Goal: Information Seeking & Learning: Learn about a topic

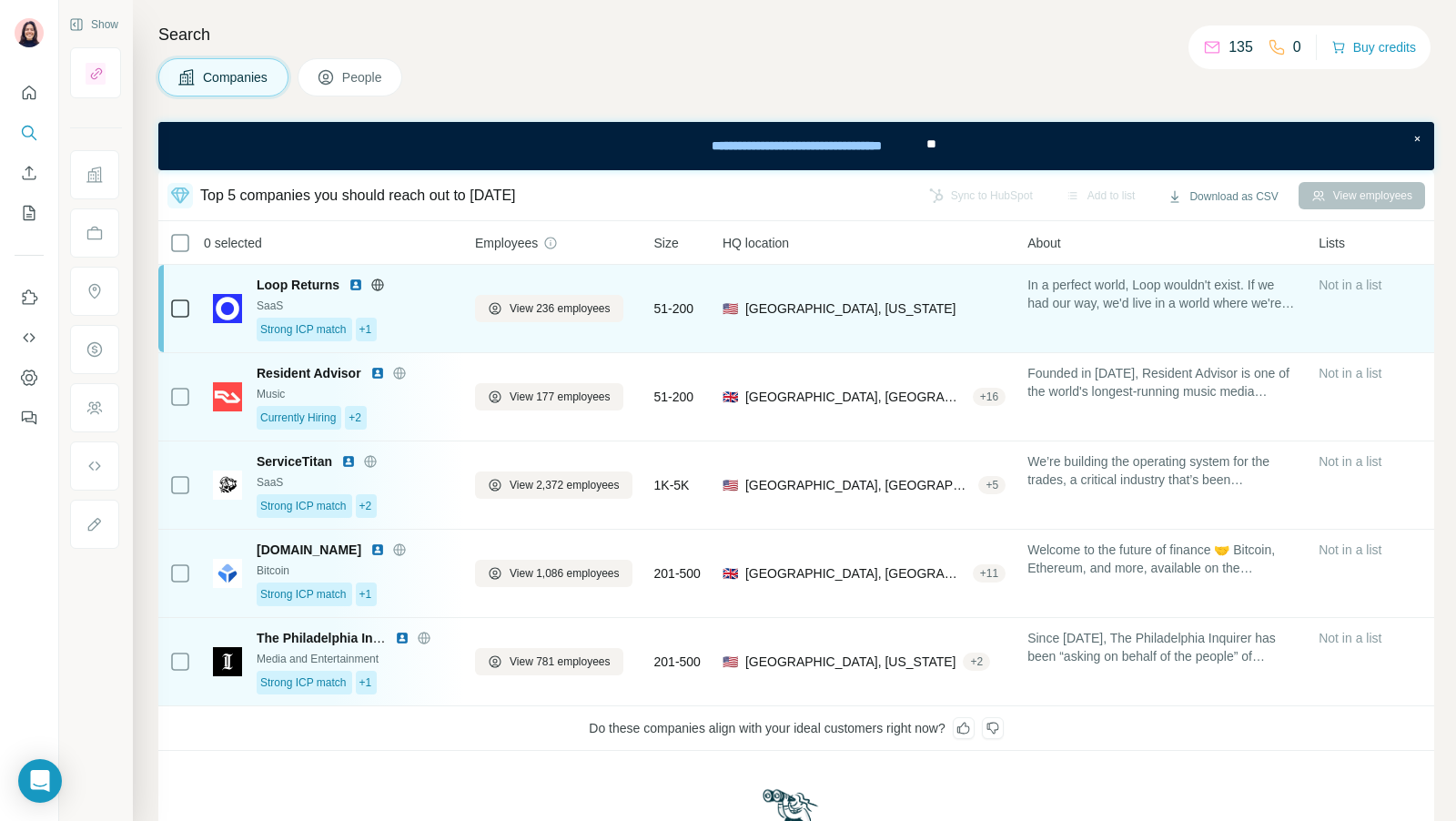
click at [1072, 323] on div "In a perfect world, Loop wouldn't exist. If we had our way, we'd live in a worl…" at bounding box center [1162, 308] width 270 height 66
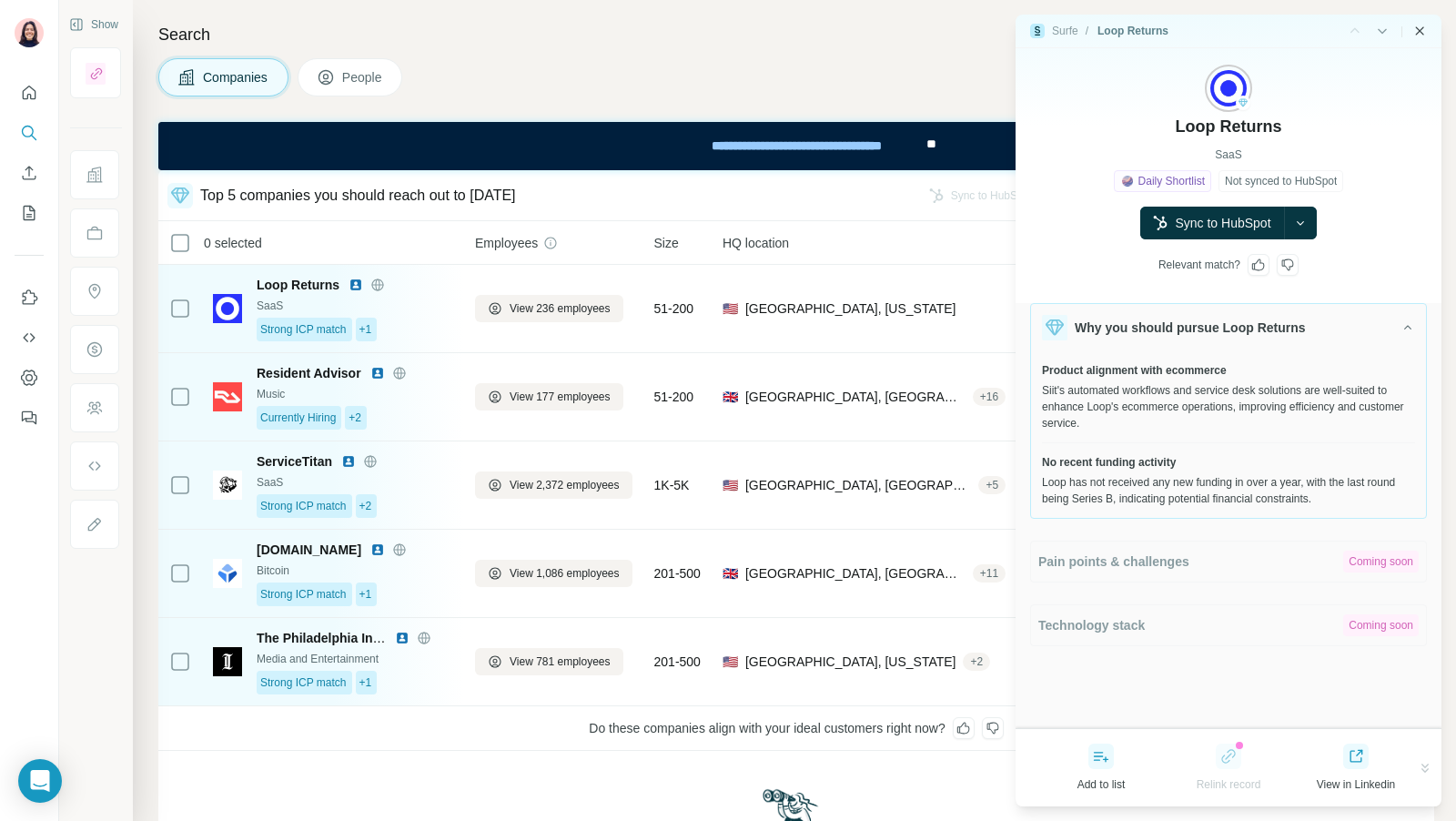
click at [1419, 35] on icon "Close side panel" at bounding box center [1419, 31] width 14 height 14
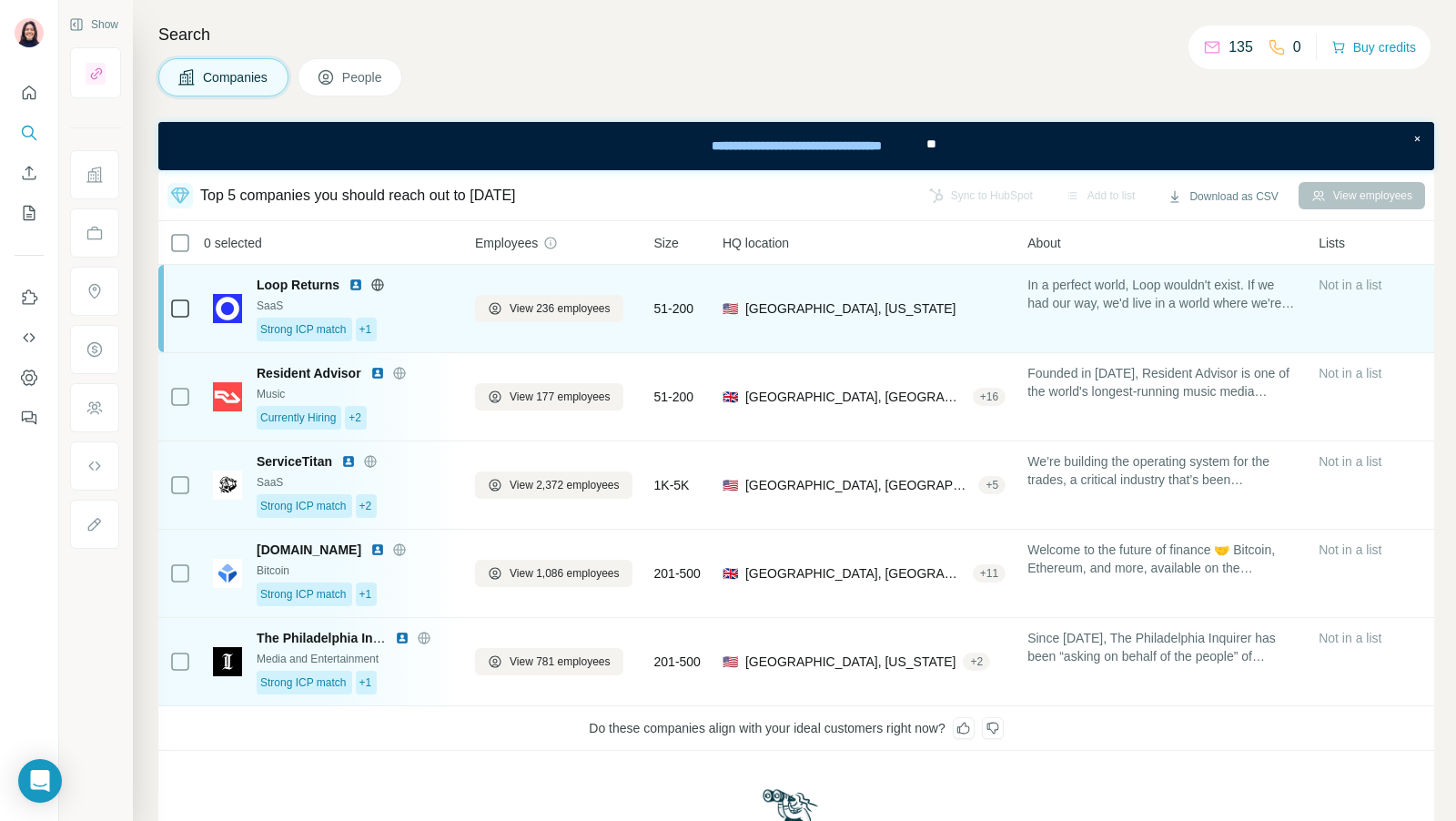
click at [1123, 305] on span "In a perfect world, Loop wouldn't exist. If we had our way, we'd live in a worl…" at bounding box center [1162, 294] width 270 height 37
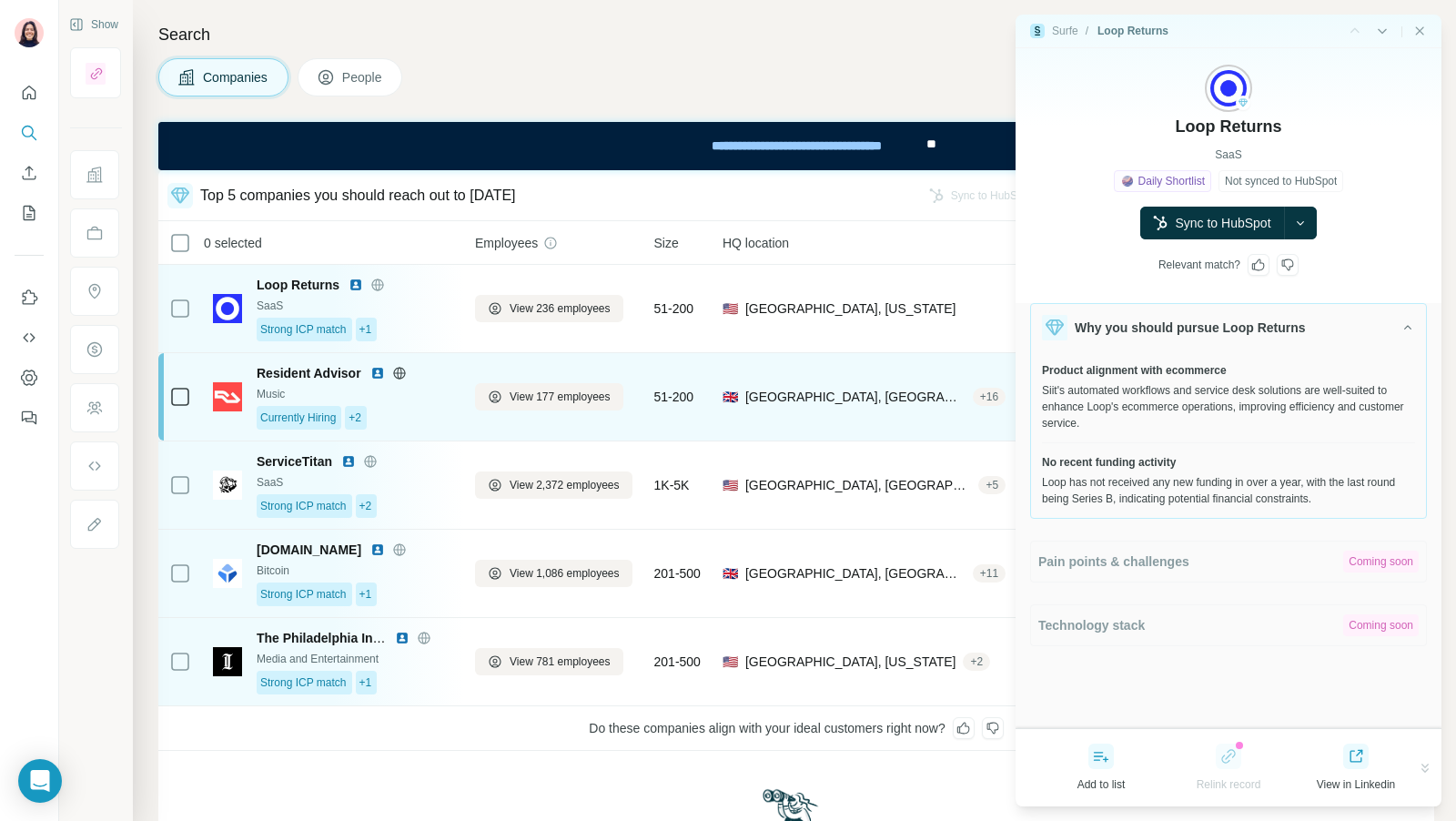
click at [728, 366] on td "🇬🇧 United Kingdom, London + 16" at bounding box center [863, 397] width 304 height 89
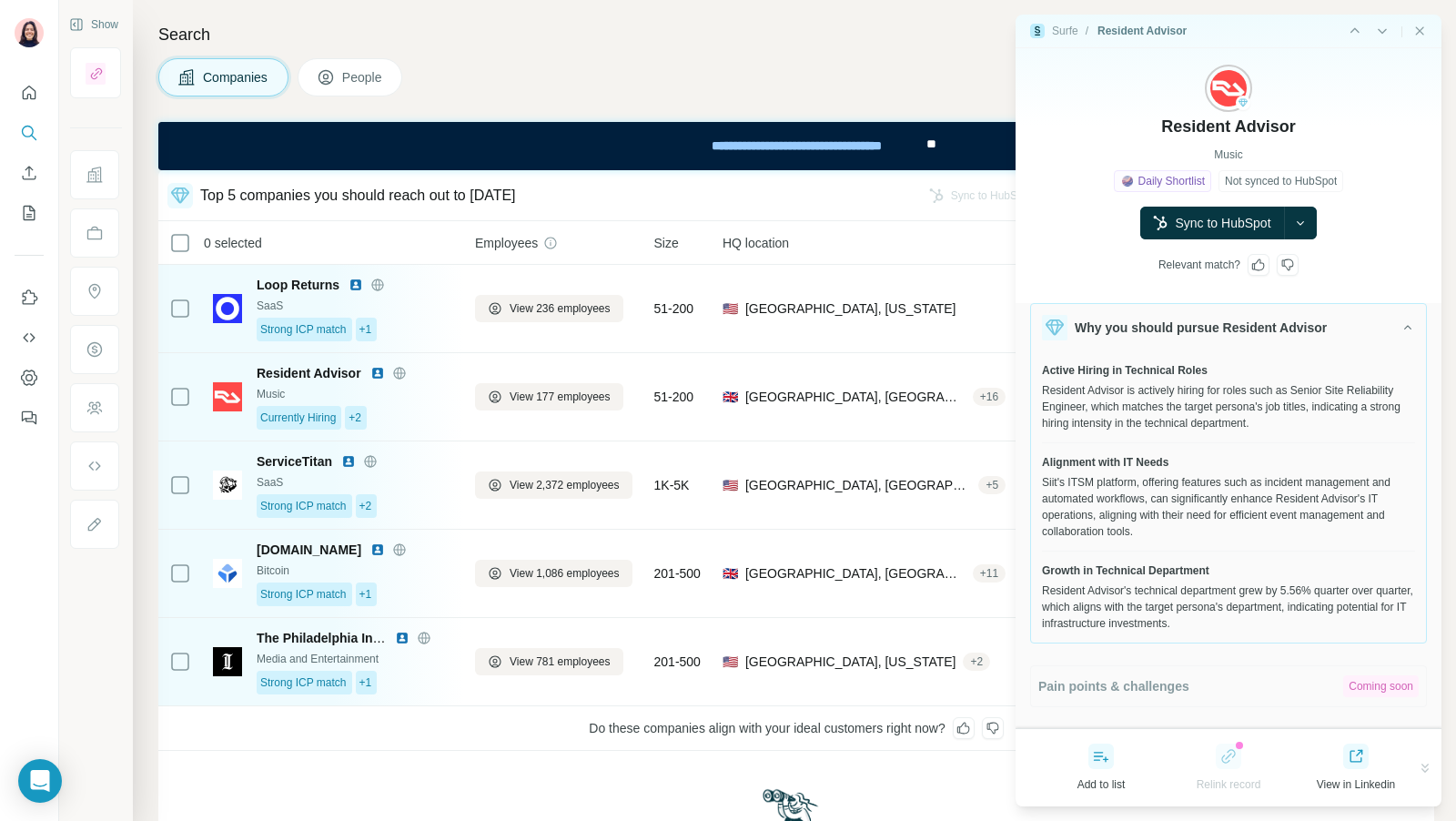
click at [1261, 257] on icon at bounding box center [1257, 264] width 14 height 14
click at [1264, 273] on div at bounding box center [1258, 264] width 22 height 22
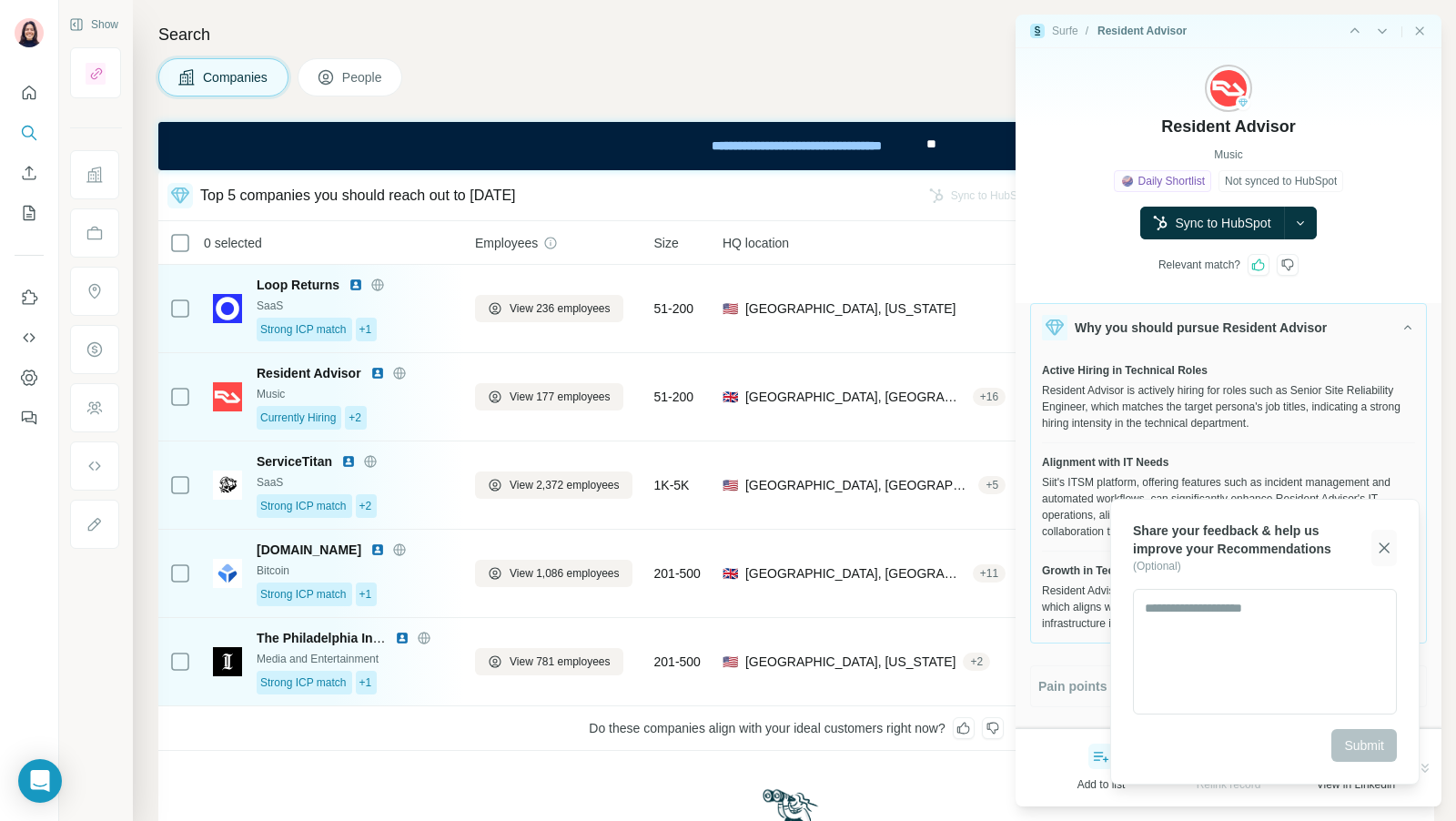
click at [1388, 551] on icon "button" at bounding box center [1385, 547] width 10 height 10
click at [1261, 266] on icon at bounding box center [1257, 264] width 14 height 14
click at [1392, 542] on icon "button" at bounding box center [1384, 547] width 18 height 18
click at [1387, 537] on button "button" at bounding box center [1384, 548] width 25 height 37
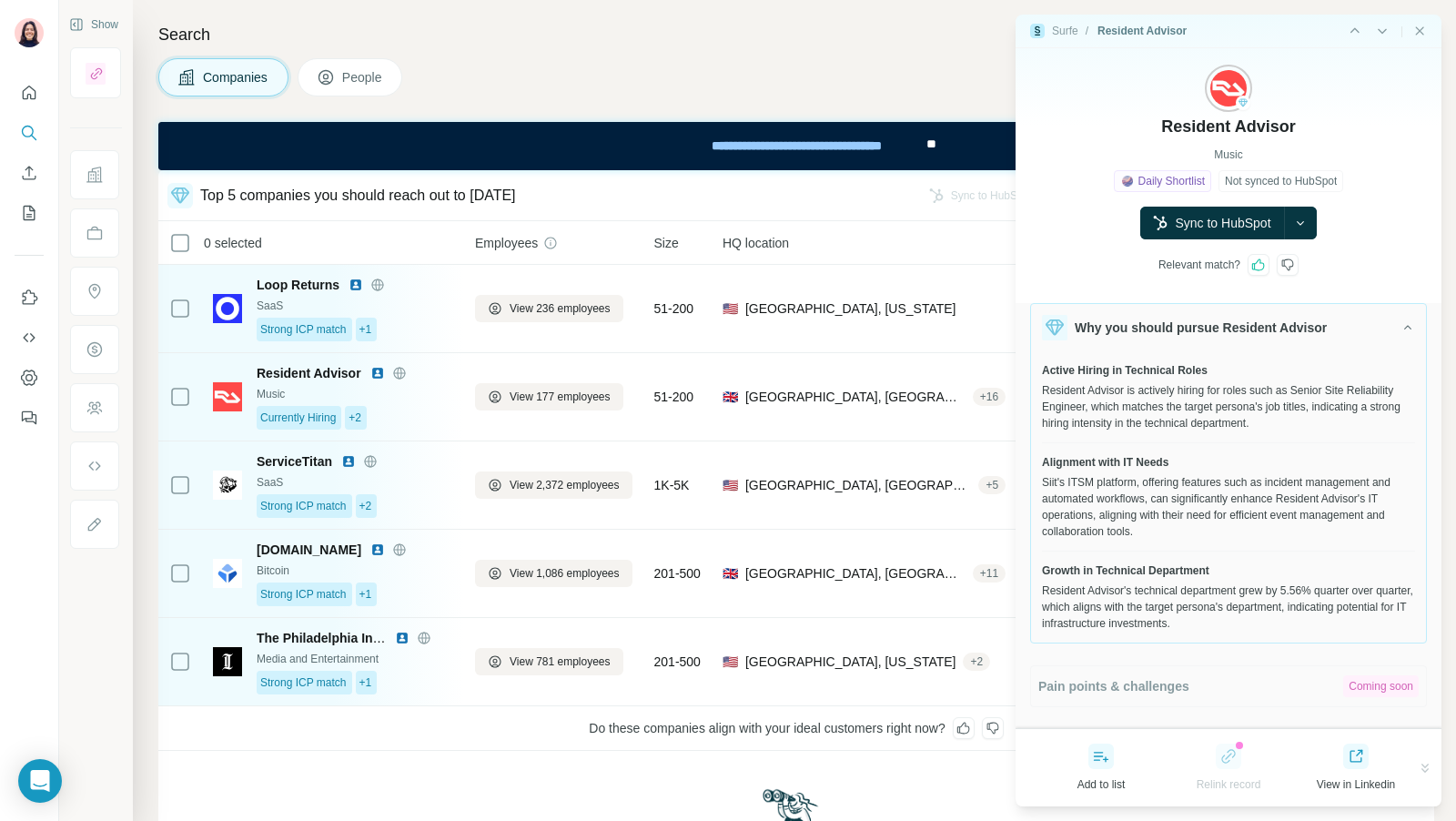
click at [1255, 272] on div at bounding box center [1258, 264] width 22 height 22
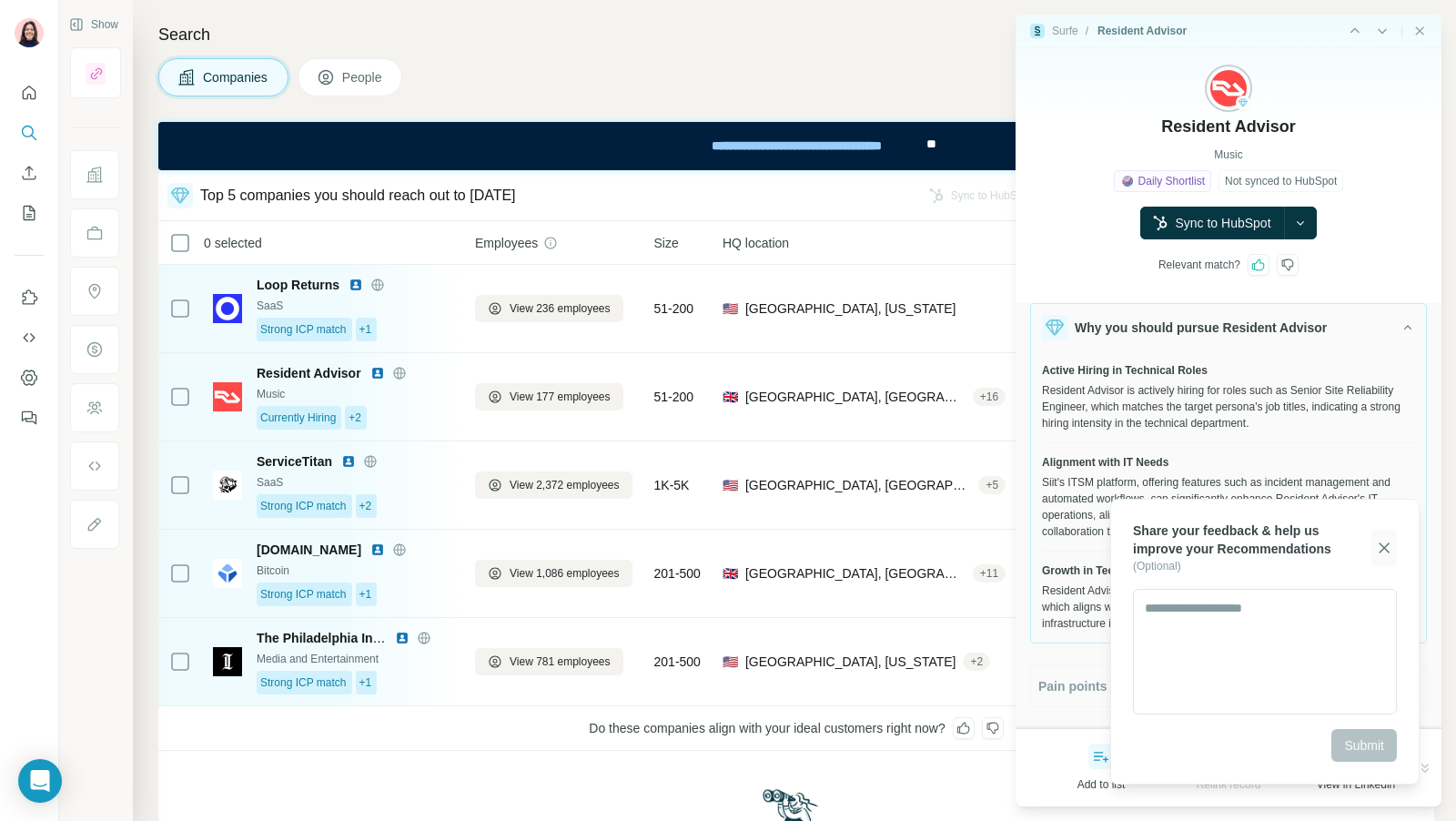
click at [1386, 552] on icon "button" at bounding box center [1384, 547] width 18 height 18
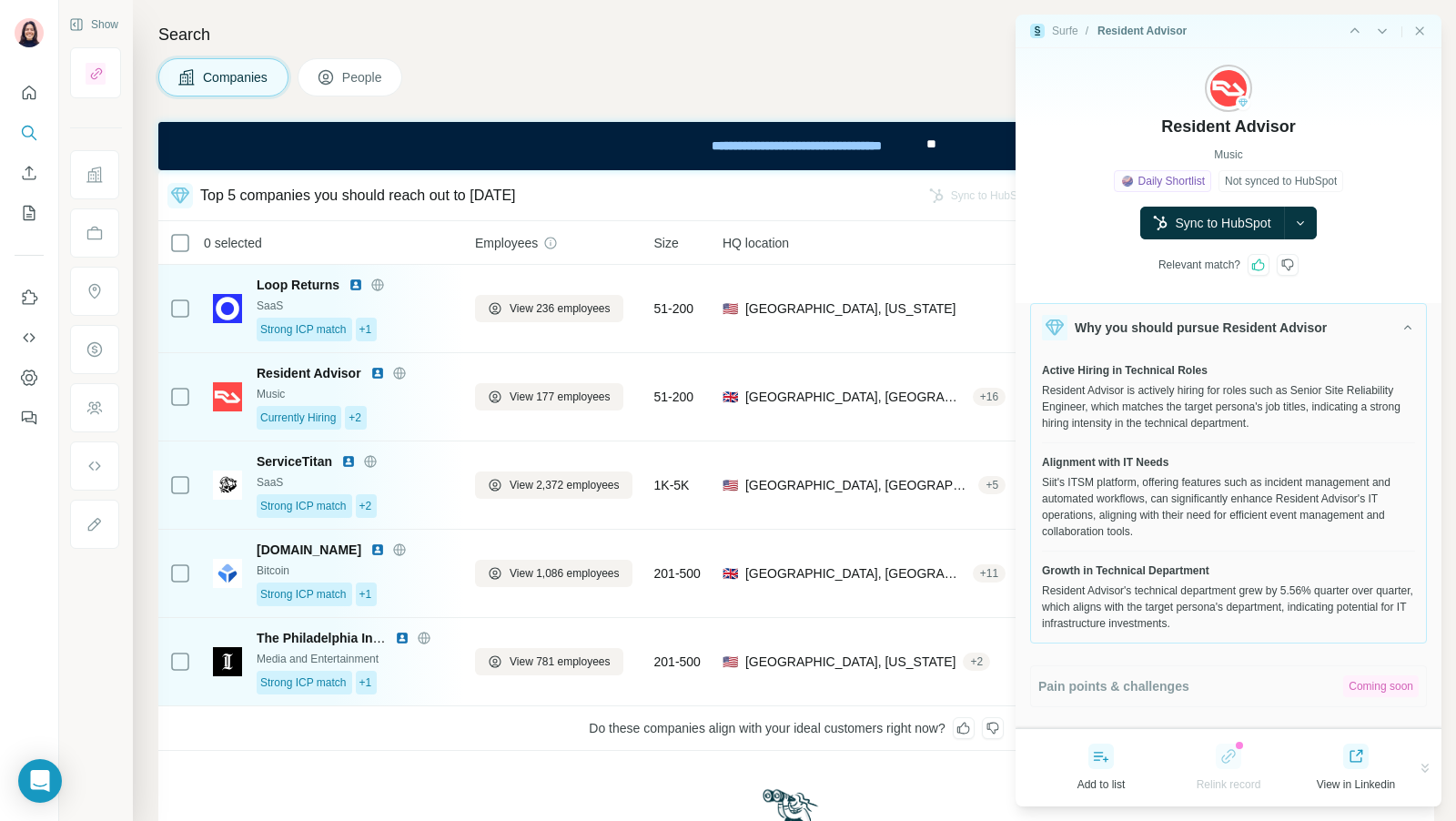
click at [1428, 35] on div "Surfe / Resident Advisor |" at bounding box center [1229, 31] width 426 height 34
click at [1417, 33] on icon "Close side panel" at bounding box center [1419, 31] width 14 height 14
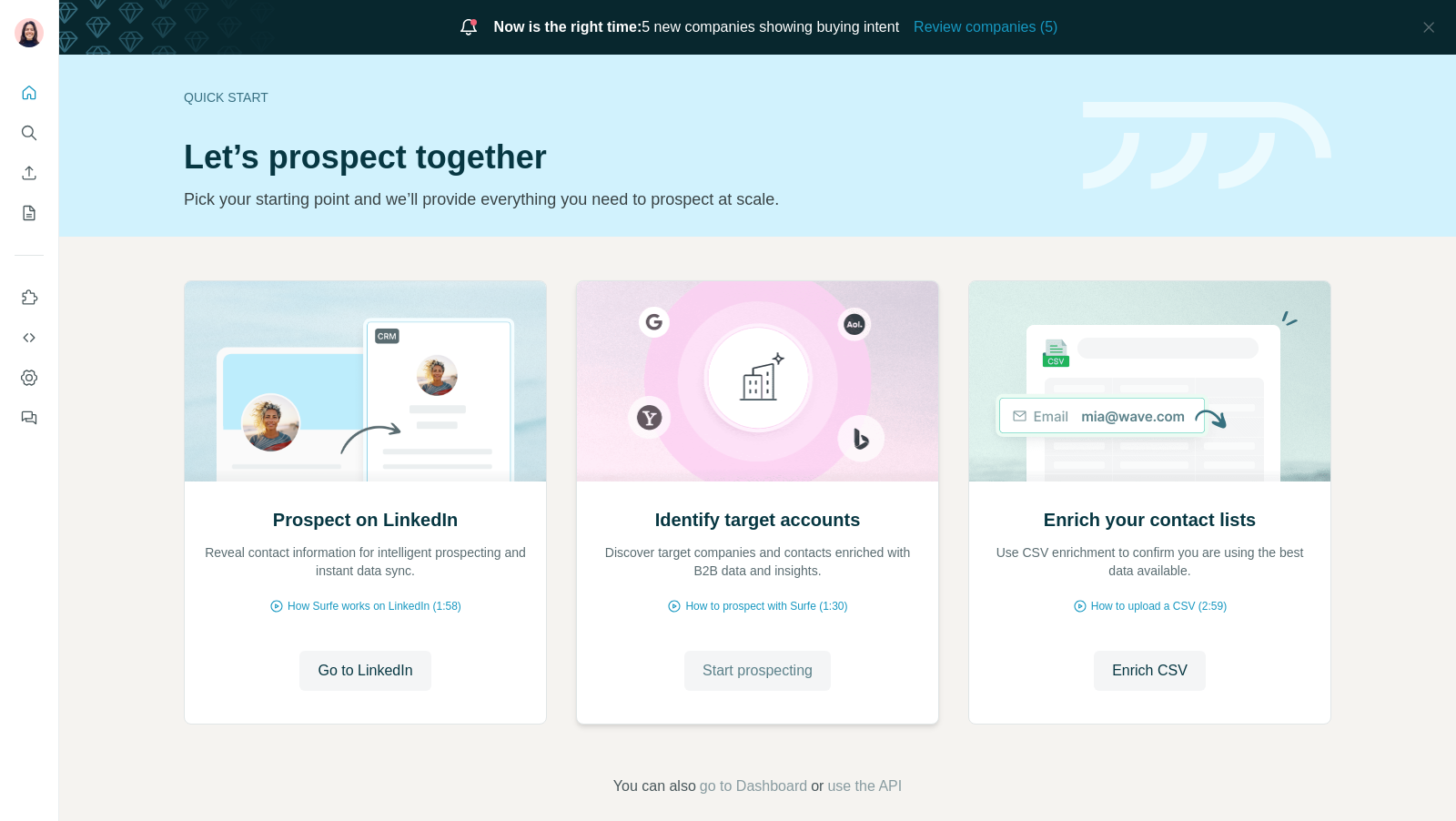
click at [787, 676] on span "Start prospecting" at bounding box center [757, 671] width 110 height 22
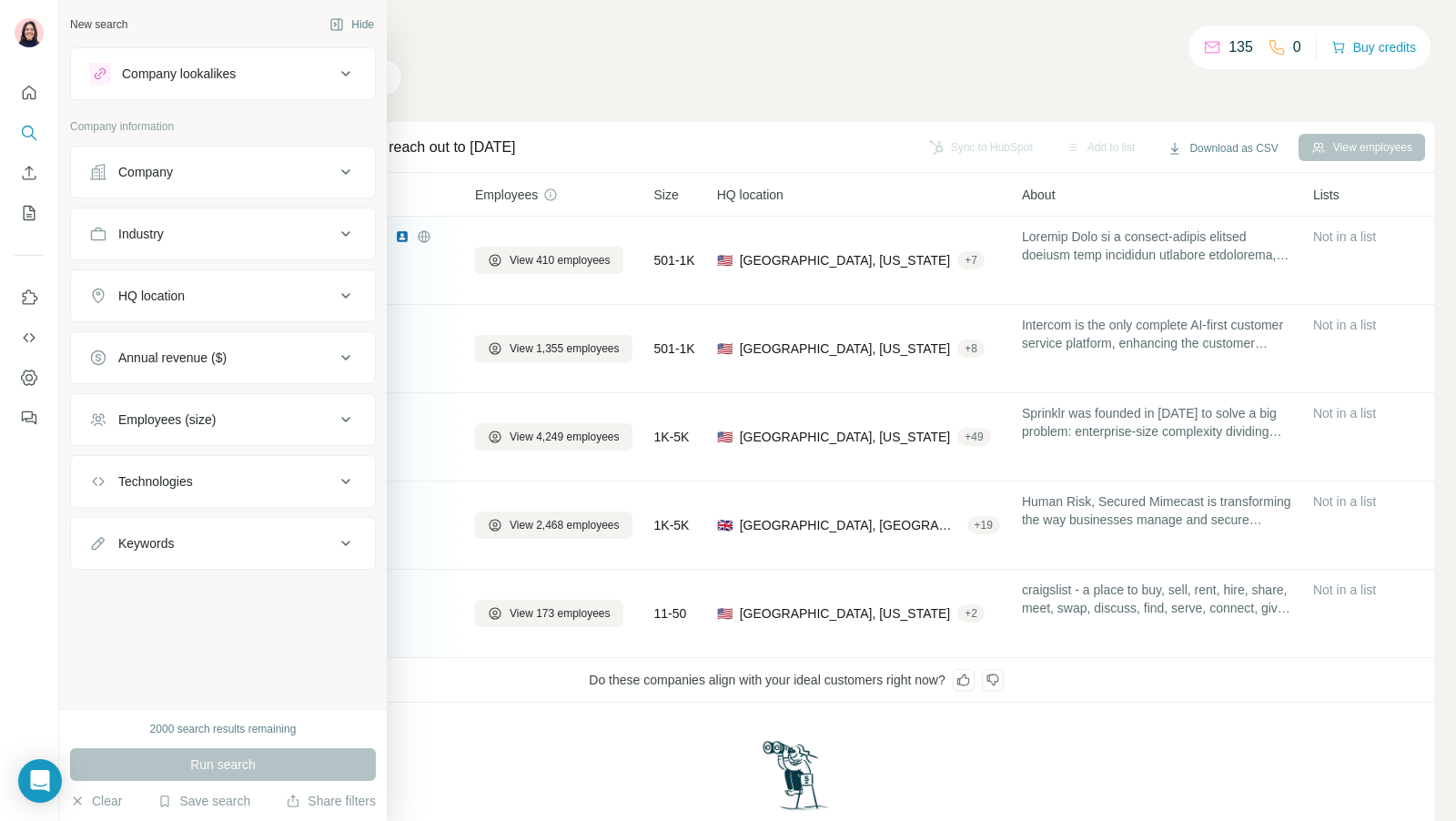
click at [155, 165] on div "Company" at bounding box center [146, 172] width 55 height 18
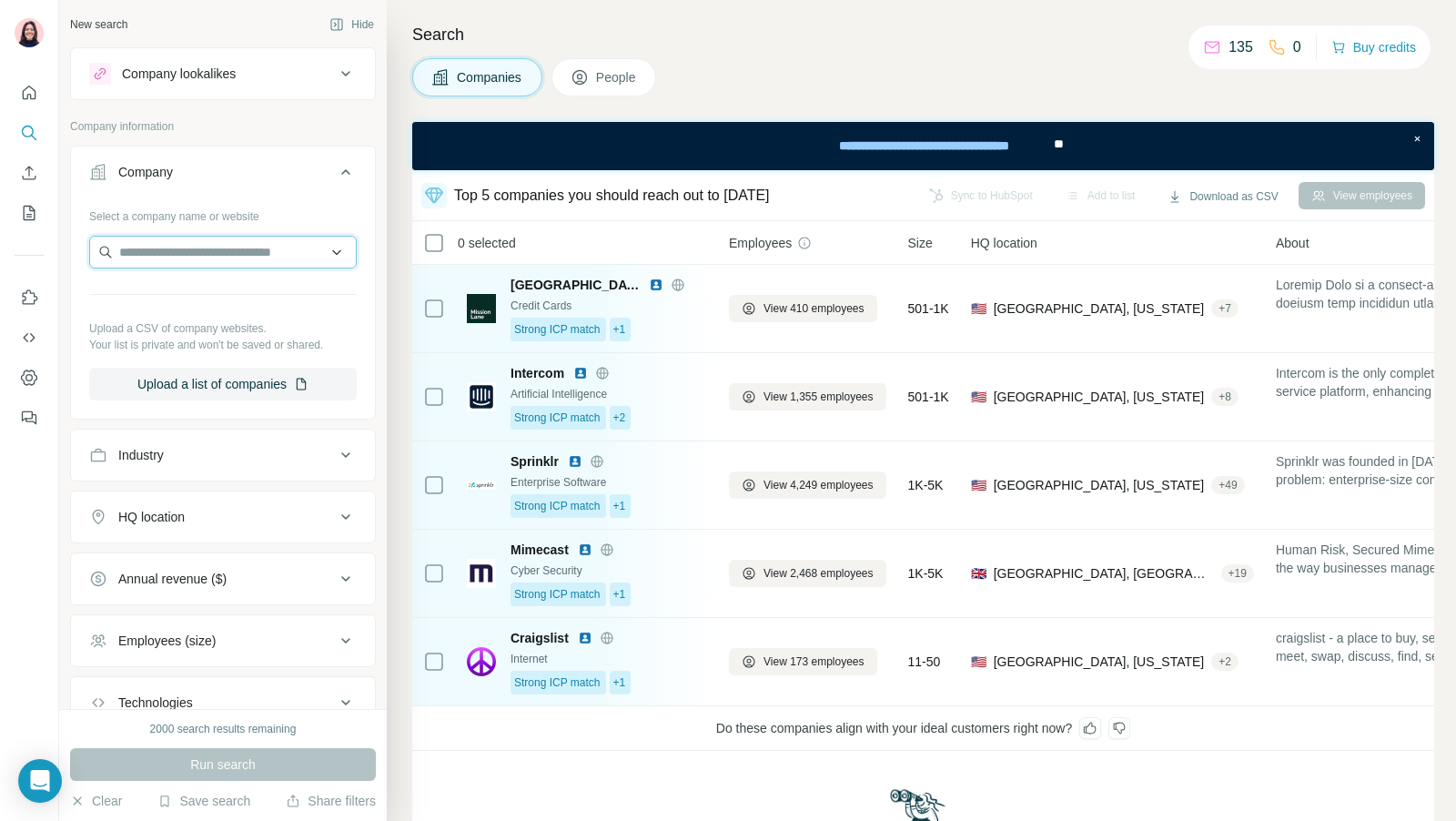
click at [155, 260] on input "text" at bounding box center [224, 252] width 268 height 33
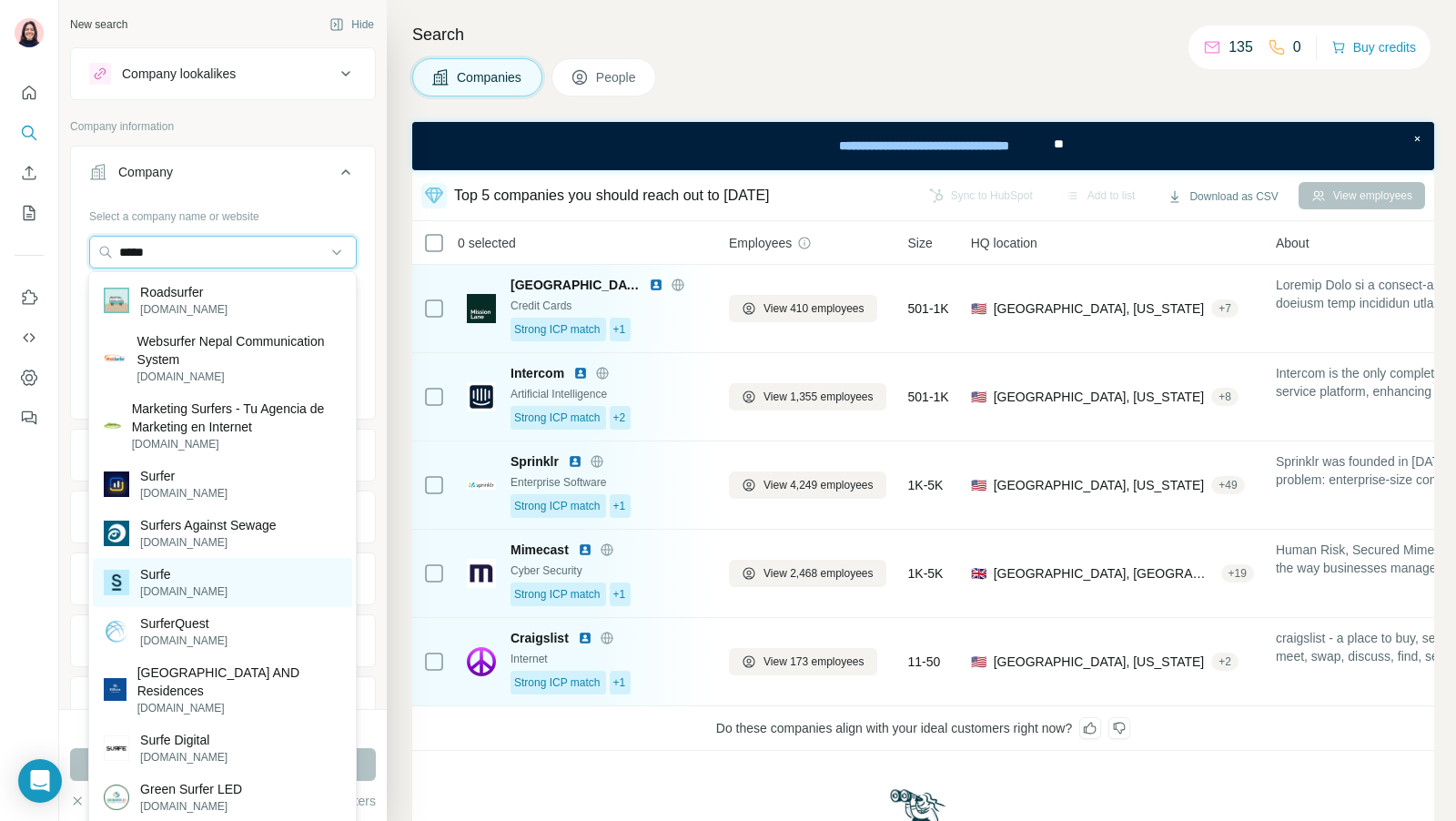
type input "*****"
click at [148, 569] on p "Surfe" at bounding box center [183, 573] width 88 height 18
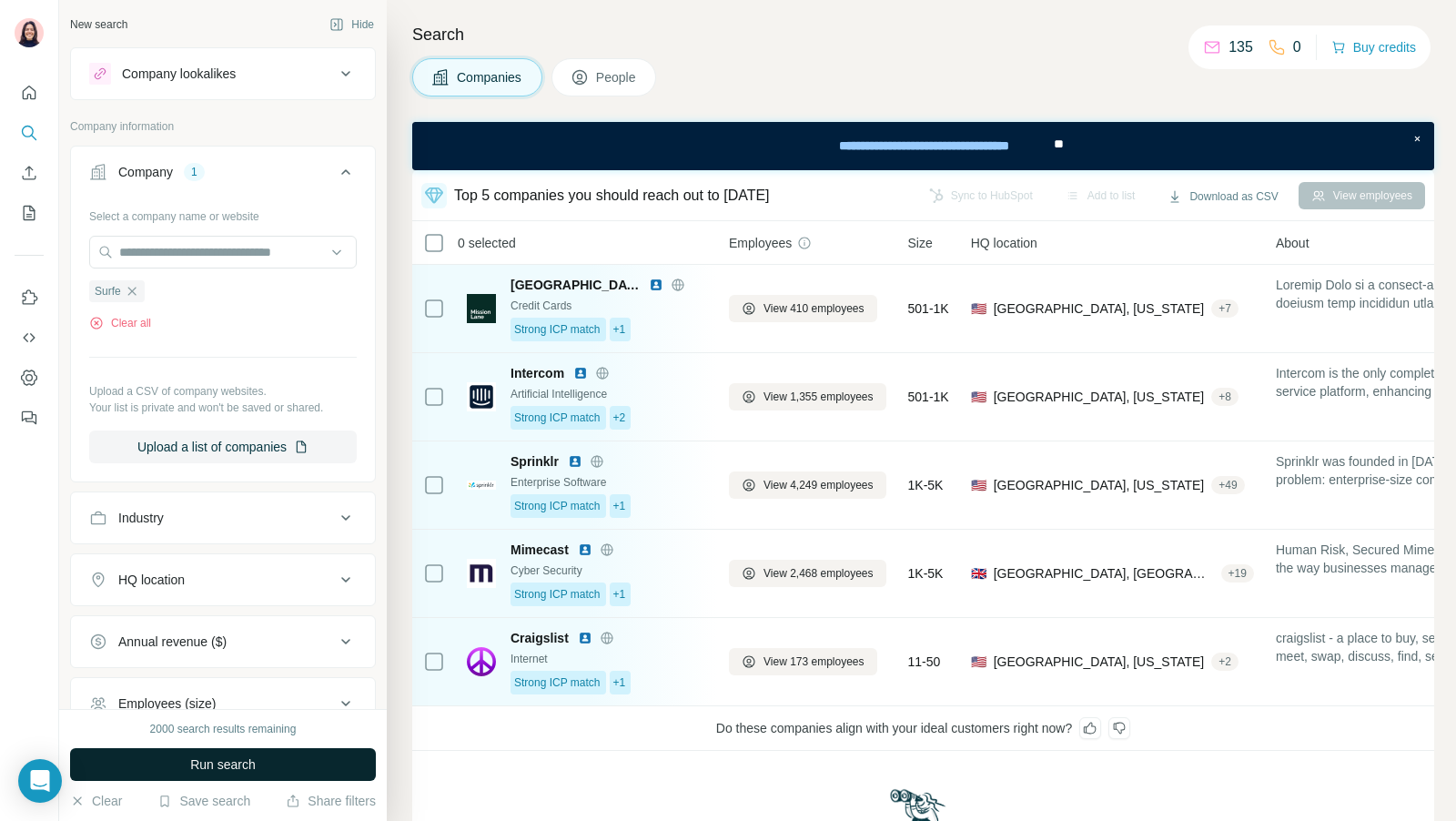
click at [170, 771] on button "Run search" at bounding box center [223, 764] width 305 height 33
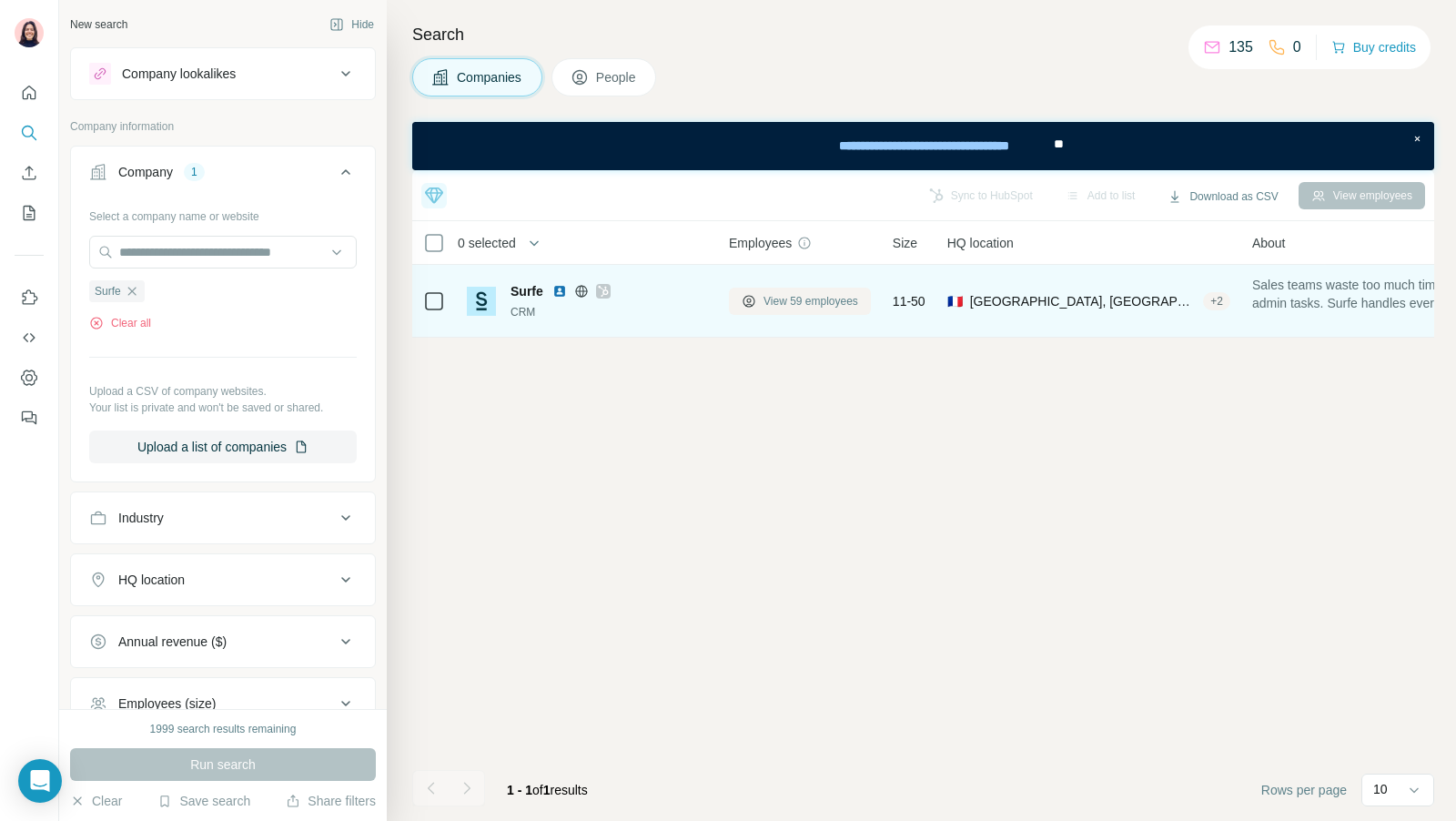
click at [807, 307] on button "View 59 employees" at bounding box center [799, 301] width 142 height 27
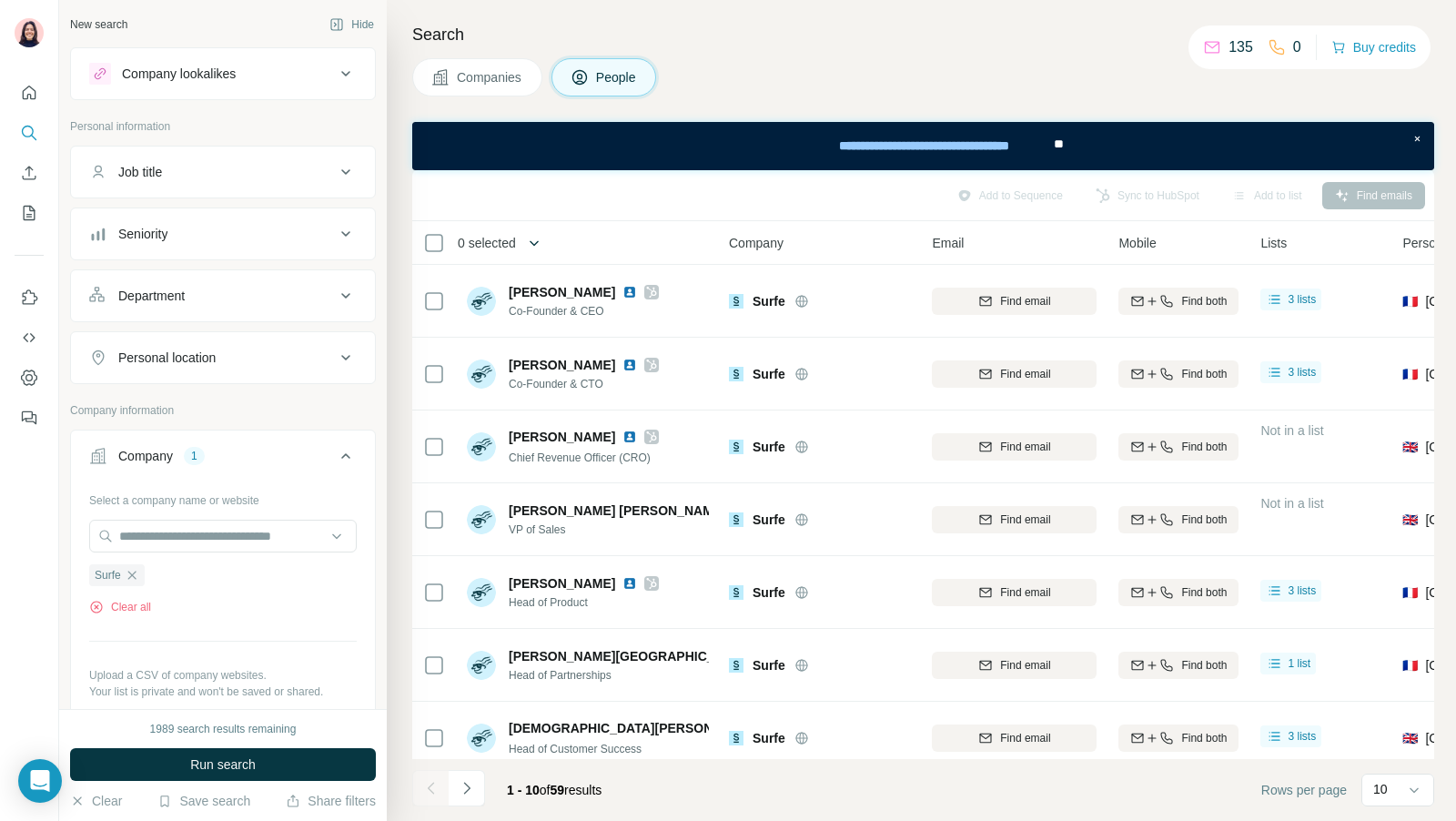
click at [543, 244] on icon "button" at bounding box center [534, 243] width 18 height 18
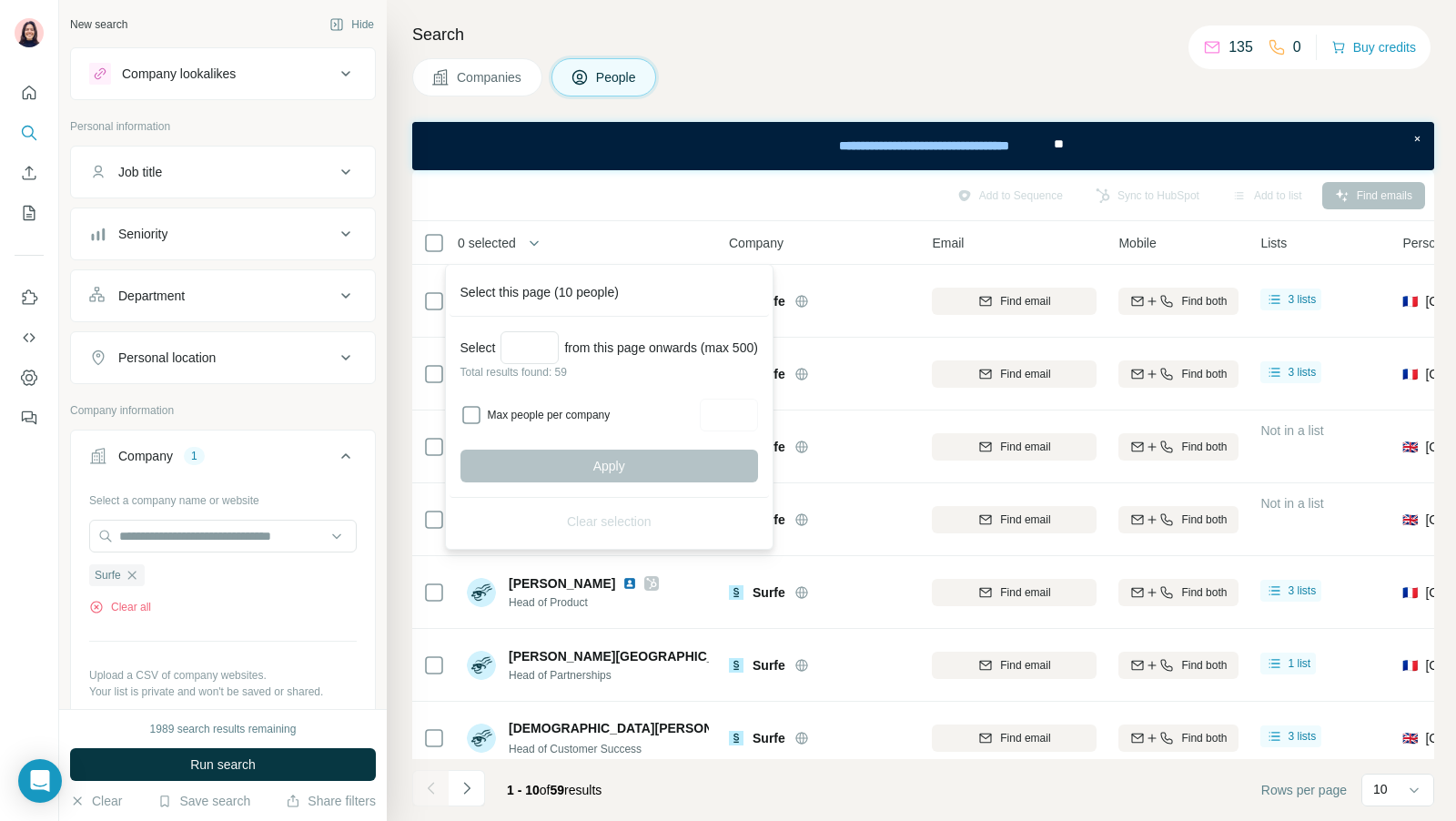
click at [728, 201] on div "Add to Sequence Sync to HubSpot Add to list Find emails" at bounding box center [923, 195] width 1004 height 32
